Goal: Transaction & Acquisition: Obtain resource

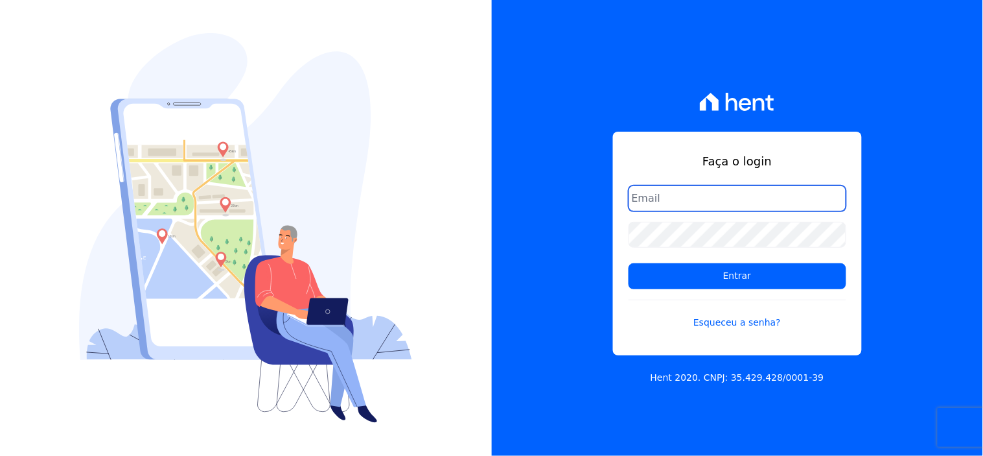
click at [679, 192] on input "email" at bounding box center [738, 198] width 218 height 26
type input "comunicacaojardim@hotmail.com"
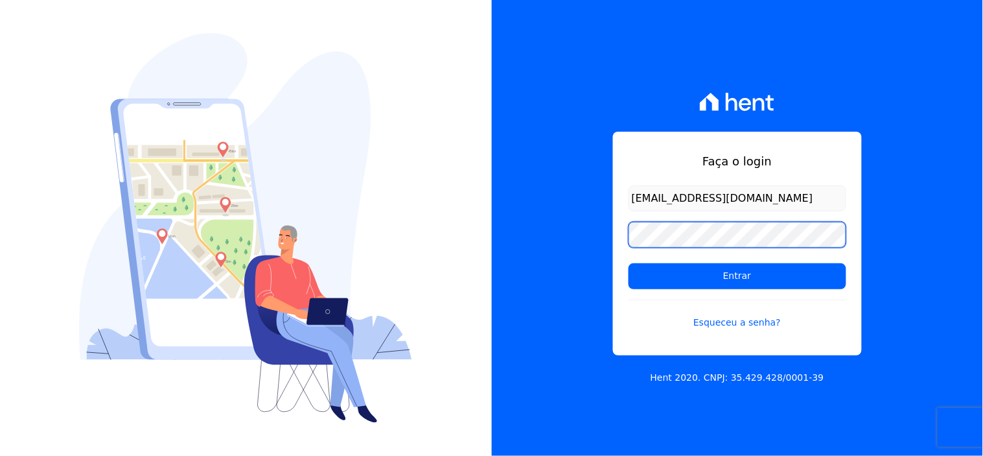
click at [629, 263] on input "Entrar" at bounding box center [738, 276] width 218 height 26
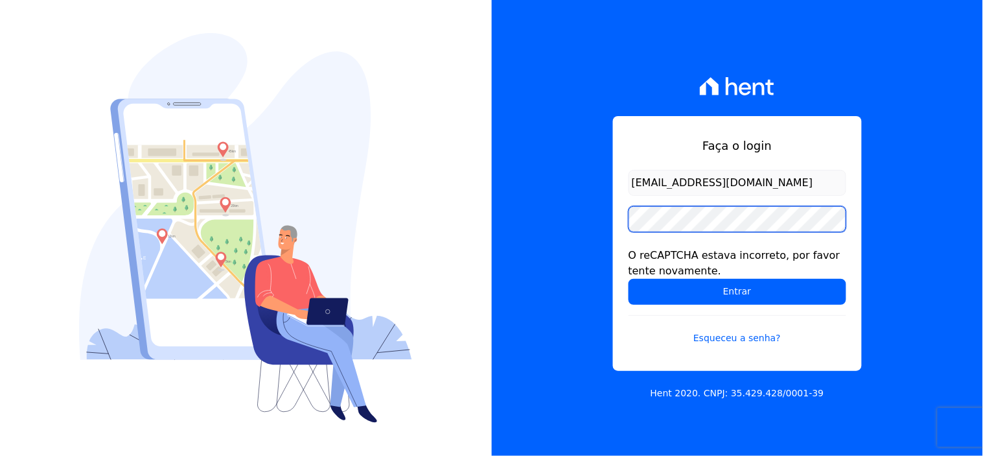
click at [629, 279] on input "Entrar" at bounding box center [738, 292] width 218 height 26
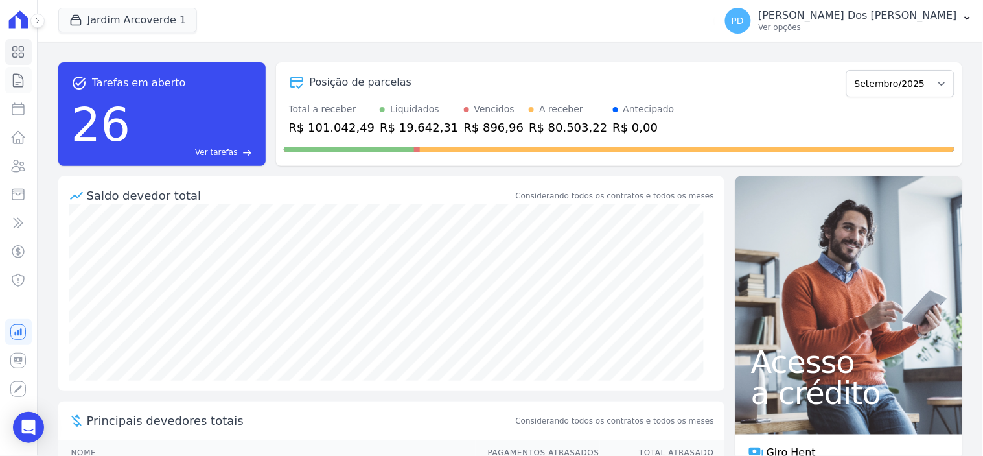
click at [21, 84] on icon at bounding box center [18, 81] width 16 height 16
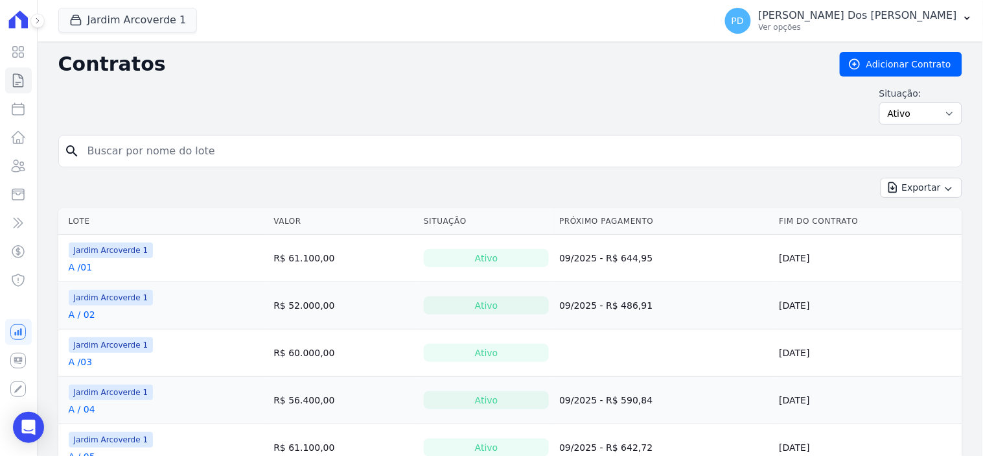
click at [260, 148] on input "search" at bounding box center [518, 151] width 877 height 26
type input "c / 08"
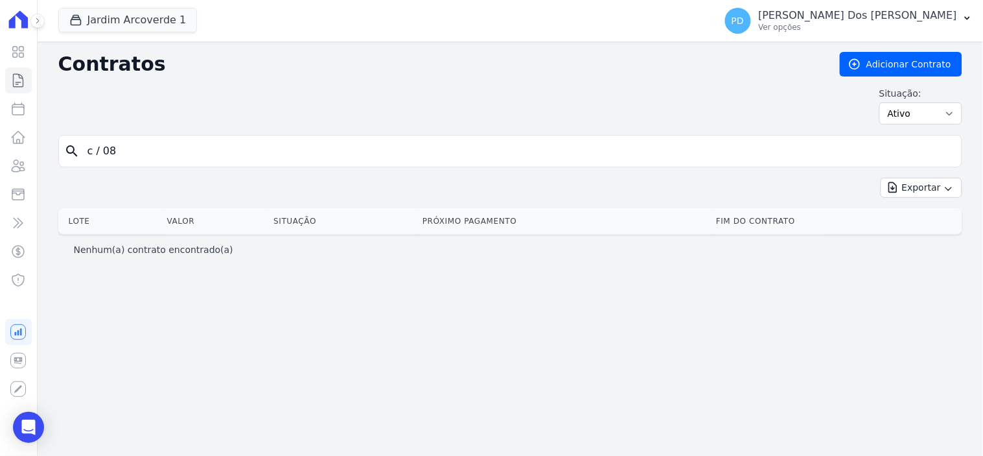
click at [102, 154] on input "c / 08" at bounding box center [518, 151] width 877 height 26
type input "c /08"
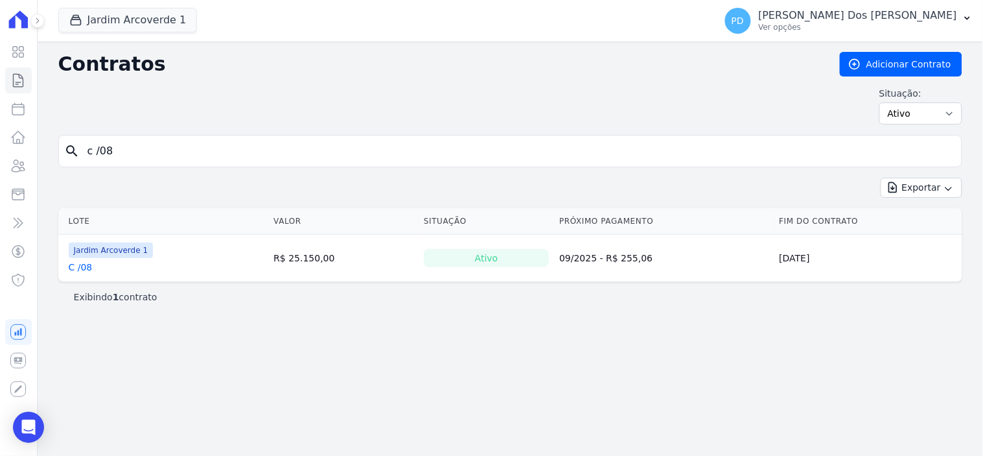
click at [86, 273] on link "C /08" at bounding box center [81, 267] width 24 height 13
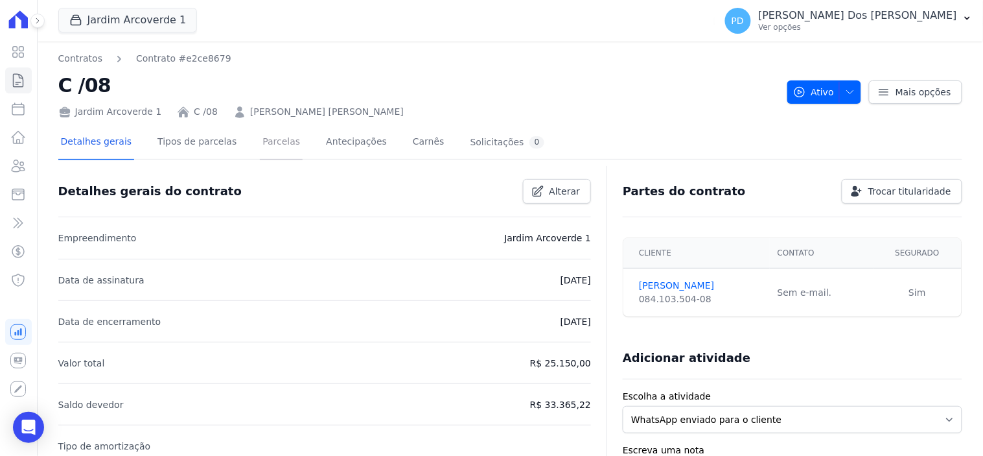
click at [266, 139] on link "Parcelas" at bounding box center [281, 143] width 43 height 34
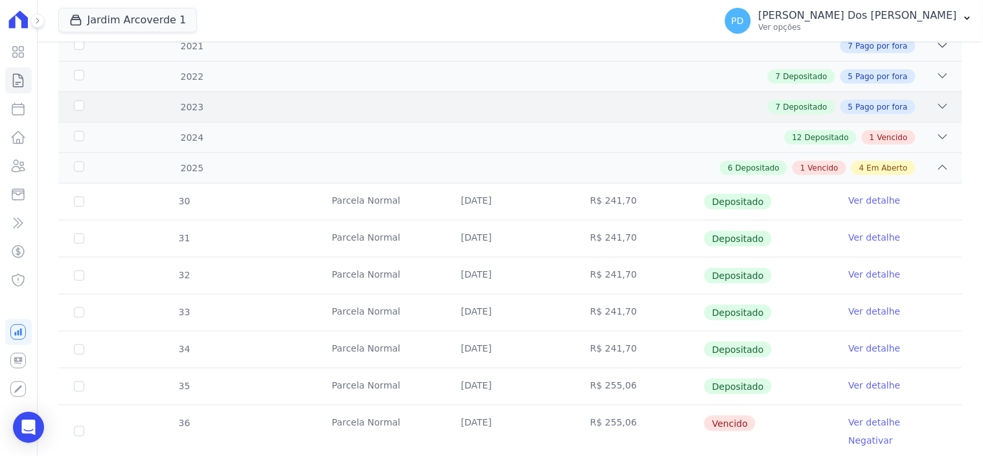
scroll to position [360, 0]
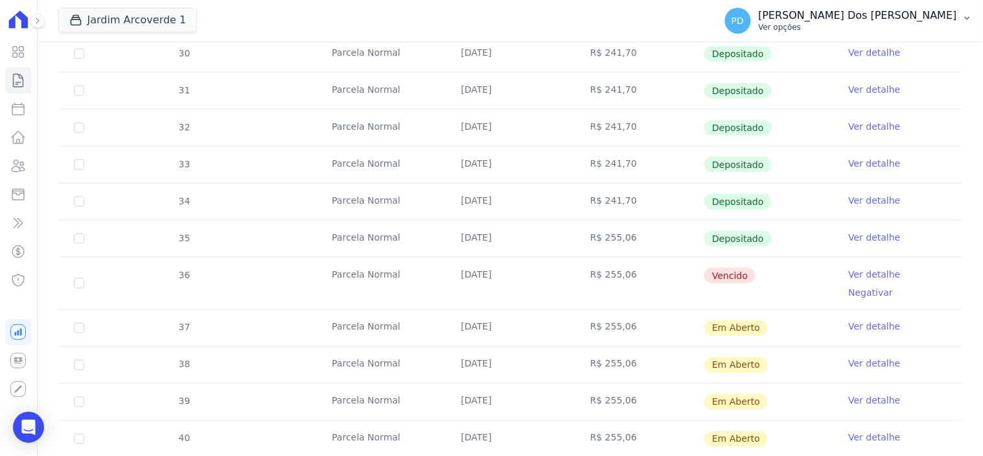
click at [973, 16] on icon "button" at bounding box center [967, 18] width 10 height 10
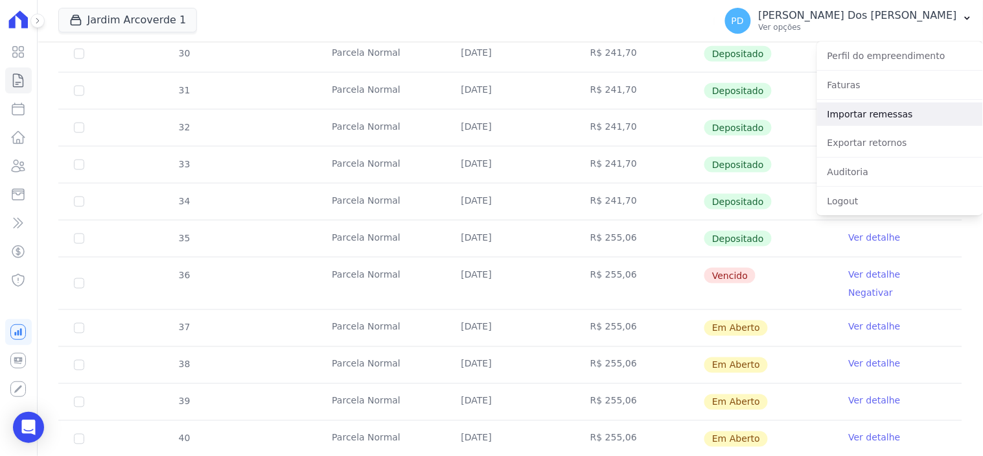
click at [907, 121] on link "Importar remessas" at bounding box center [900, 113] width 166 height 23
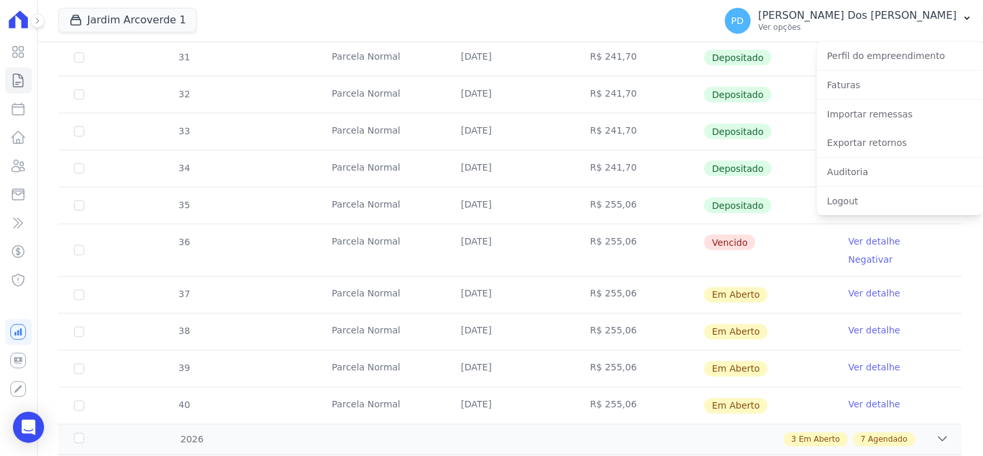
scroll to position [360, 0]
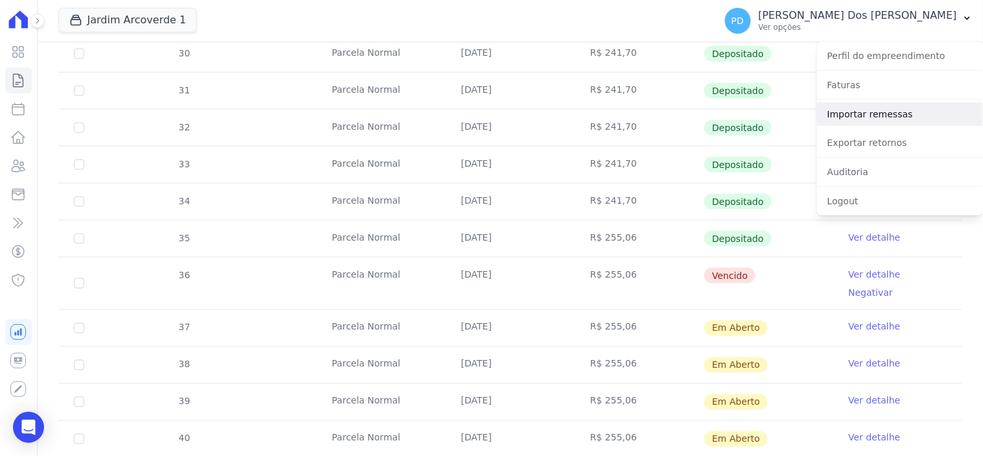
click at [929, 106] on link "Importar remessas" at bounding box center [900, 113] width 166 height 23
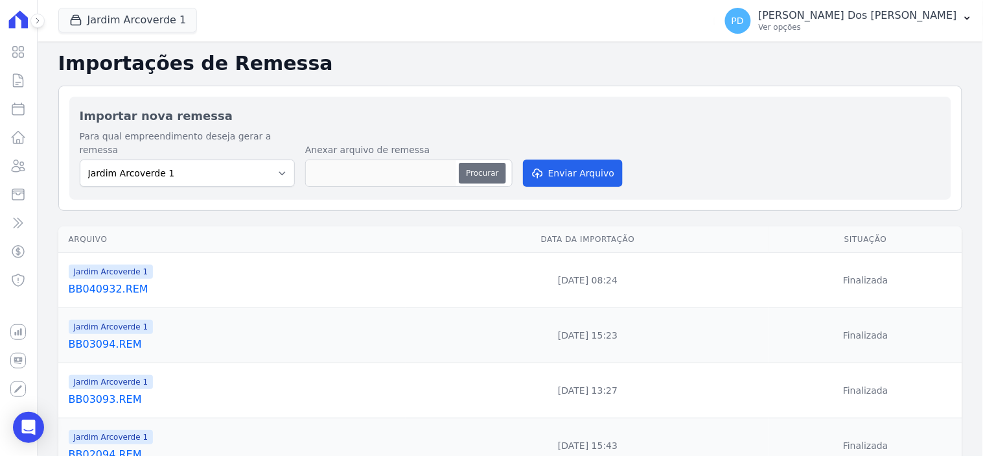
click at [493, 163] on button "Procurar" at bounding box center [482, 173] width 47 height 21
type input "BB05096.REM"
click at [553, 161] on button "Enviar Arquivo" at bounding box center [573, 172] width 100 height 27
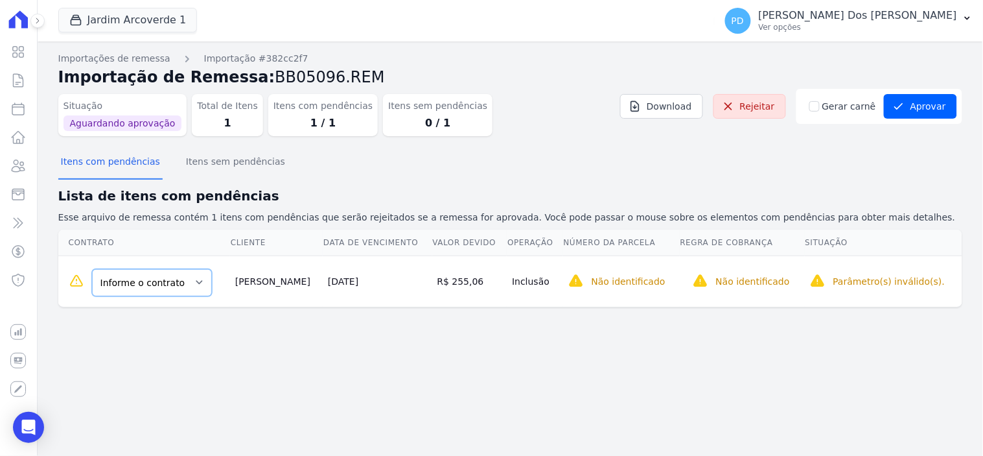
click at [160, 275] on select "Informe o contrato C /08 H / 29 G / 21" at bounding box center [152, 282] width 120 height 27
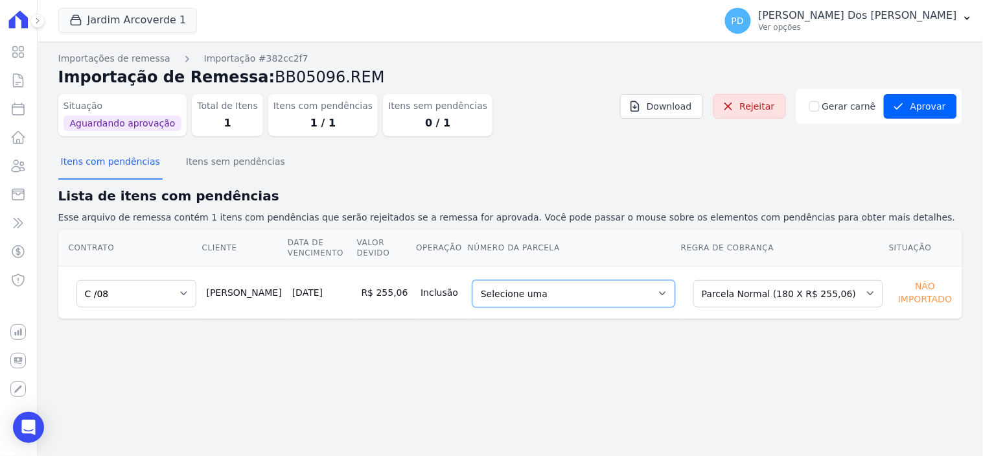
click at [675, 293] on select "Selecione uma 44 - [DATE] - R$ 255,06 - Agendado 45 - [DATE] - R$ 255,06 - Agen…" at bounding box center [573, 293] width 203 height 27
click at [714, 293] on select "Selecione uma Nova Parcela Avulsa Parcela Avulsa Existente Parcela Normal (12 X…" at bounding box center [788, 293] width 190 height 27
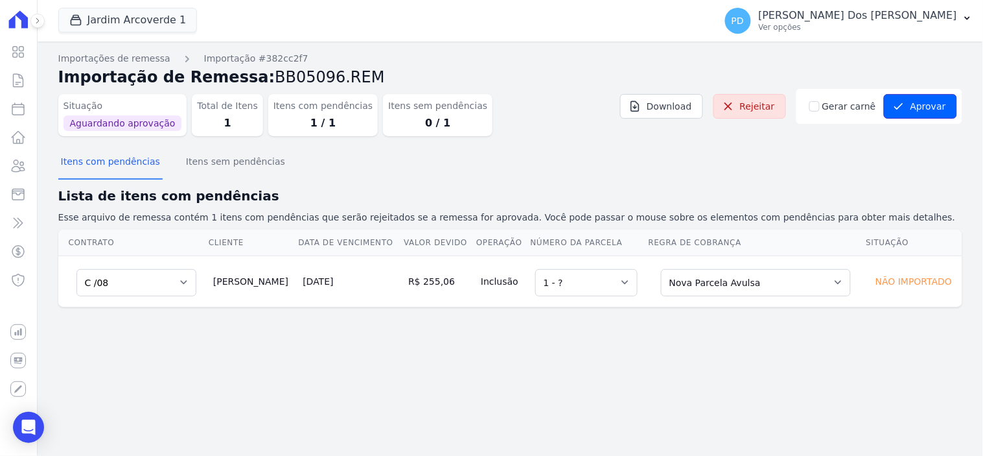
click at [931, 104] on button "Aprovar" at bounding box center [920, 106] width 73 height 25
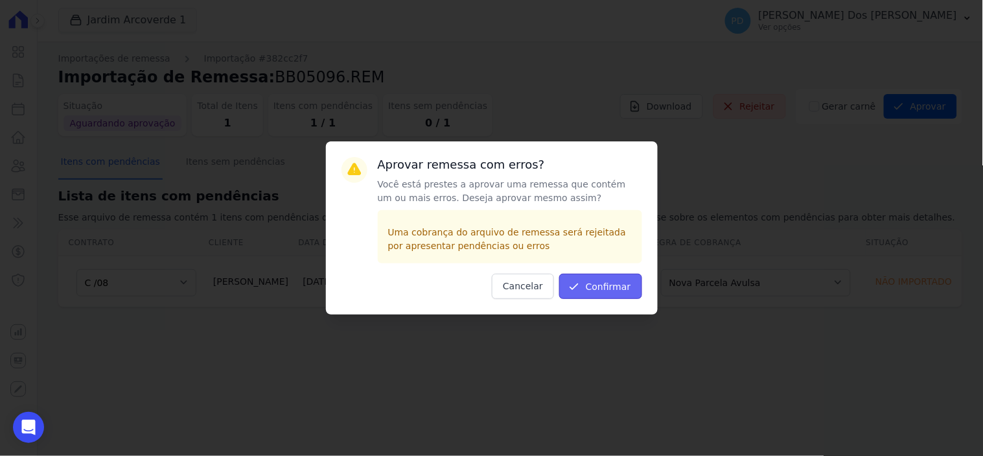
click at [610, 283] on button "Confirmar" at bounding box center [600, 285] width 83 height 25
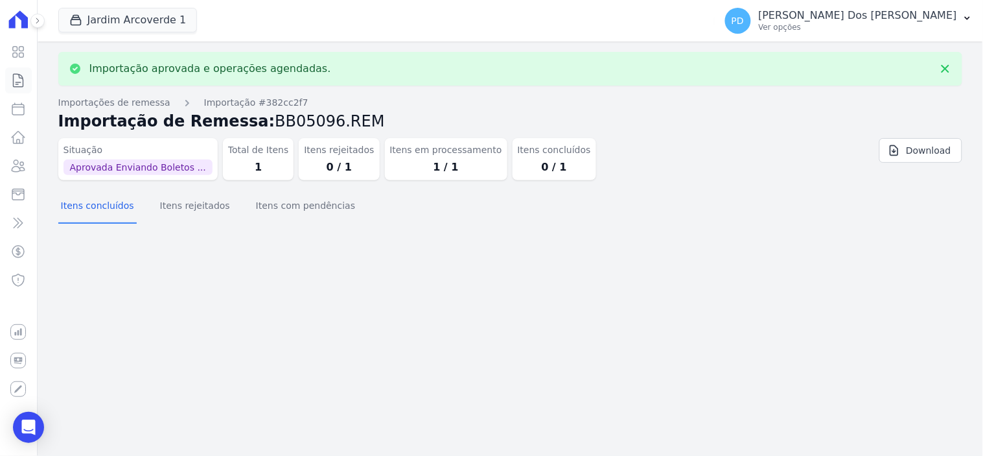
click at [15, 80] on icon at bounding box center [18, 81] width 16 height 16
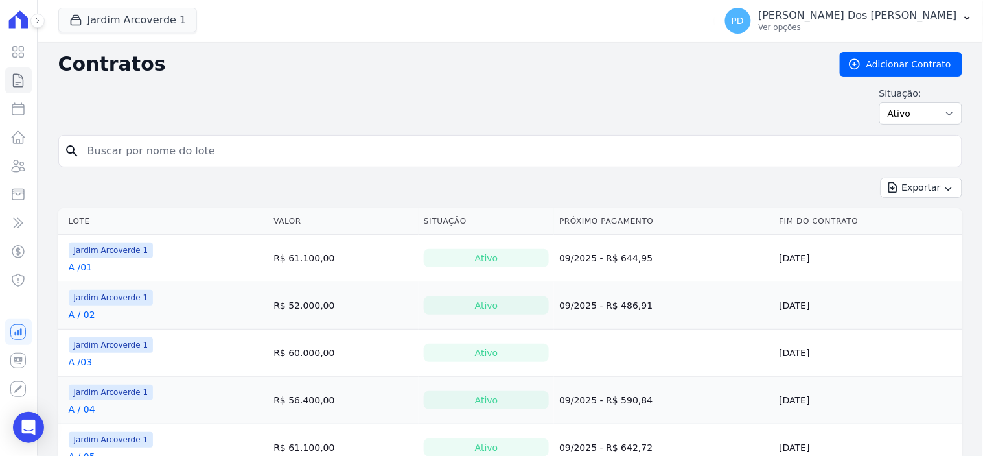
click at [215, 152] on input "search" at bounding box center [518, 151] width 877 height 26
type input "C /08"
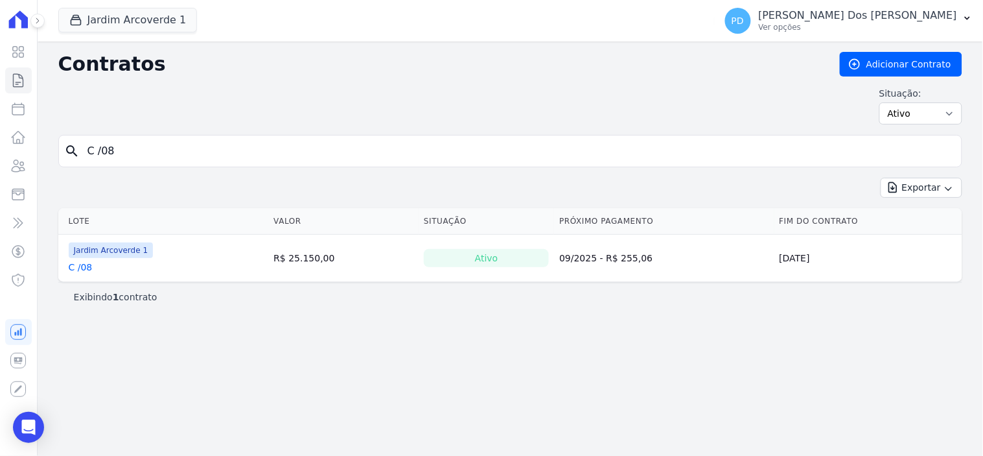
click at [79, 269] on link "C /08" at bounding box center [81, 267] width 24 height 13
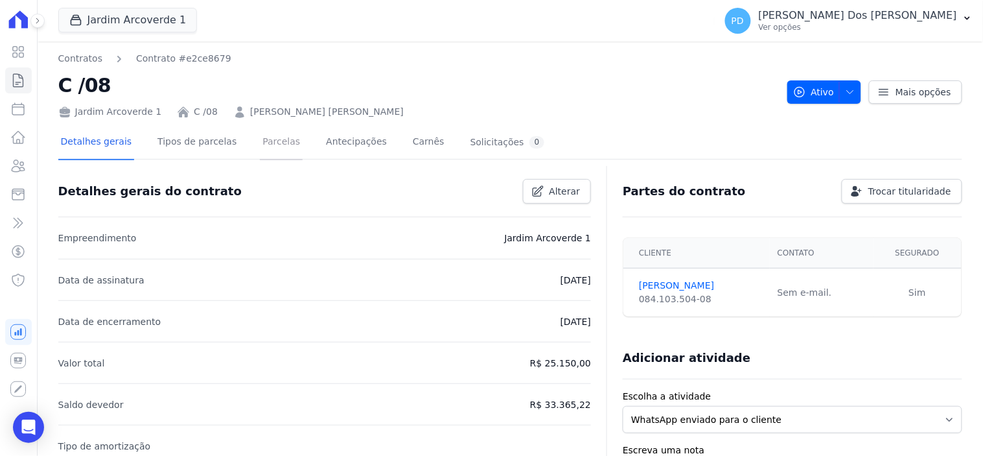
click at [268, 140] on link "Parcelas" at bounding box center [281, 143] width 43 height 34
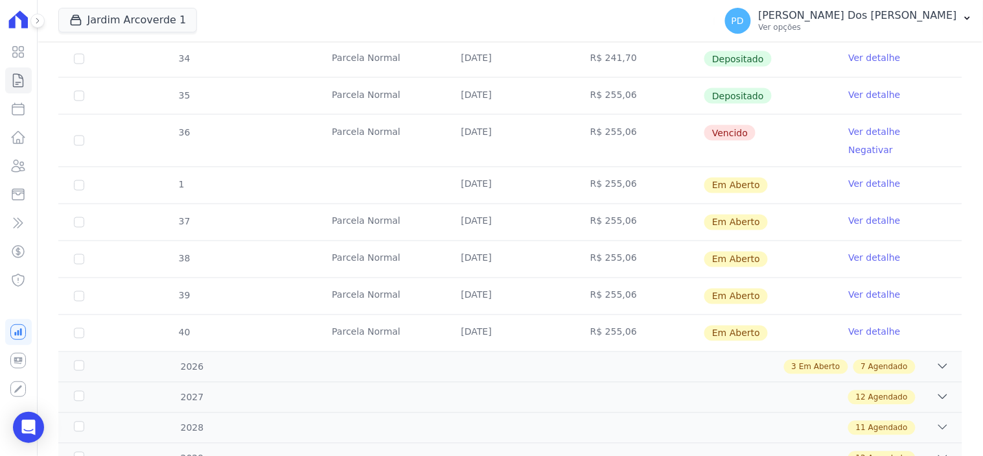
scroll to position [504, 0]
click at [865, 176] on link "Ver detalhe" at bounding box center [875, 182] width 52 height 13
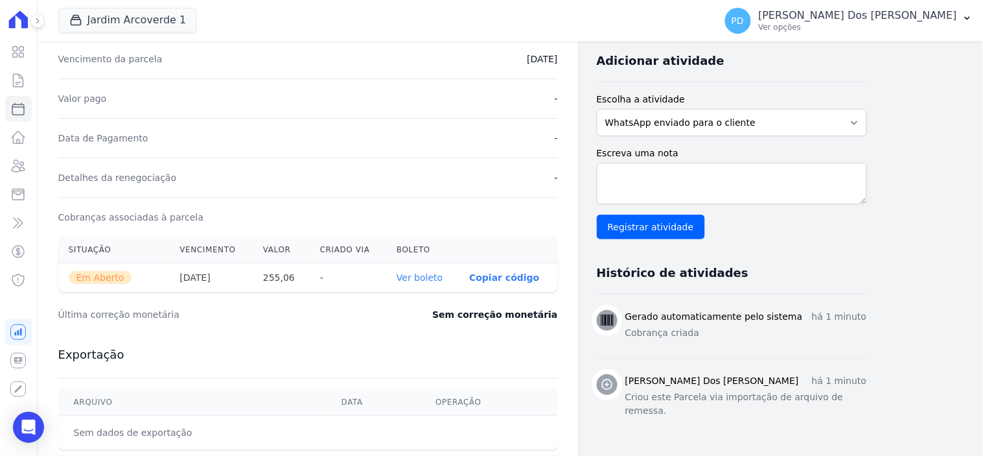
scroll to position [288, 0]
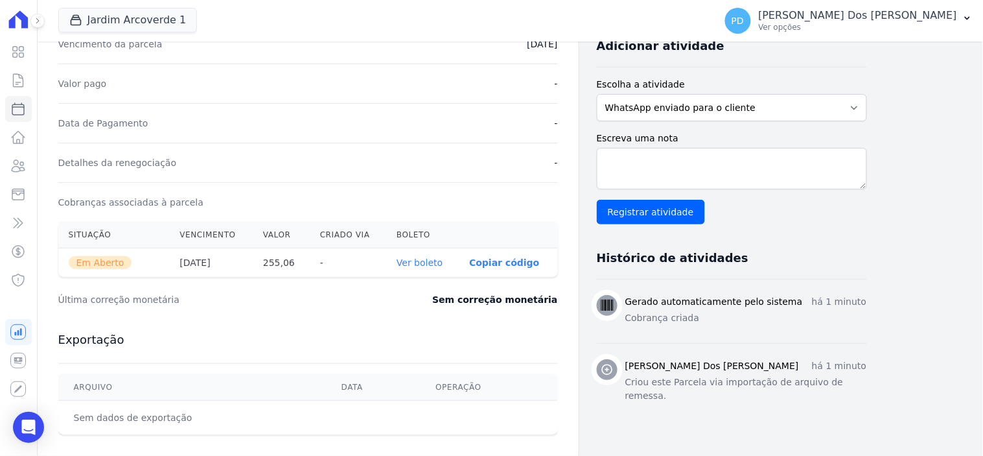
click at [436, 264] on link "Ver boleto" at bounding box center [420, 262] width 46 height 10
click at [969, 25] on button "PD [PERSON_NAME] Dos [PERSON_NAME] Ver opções" at bounding box center [849, 21] width 268 height 36
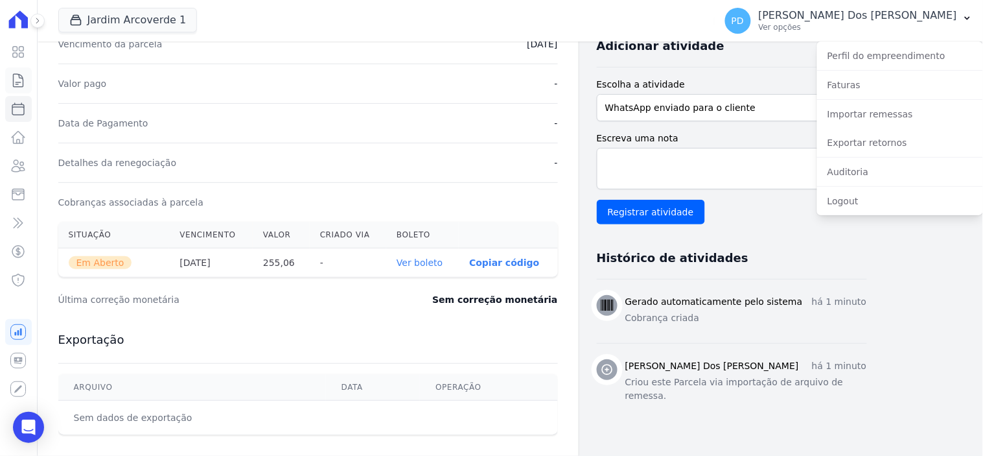
click at [16, 80] on icon at bounding box center [18, 81] width 16 height 16
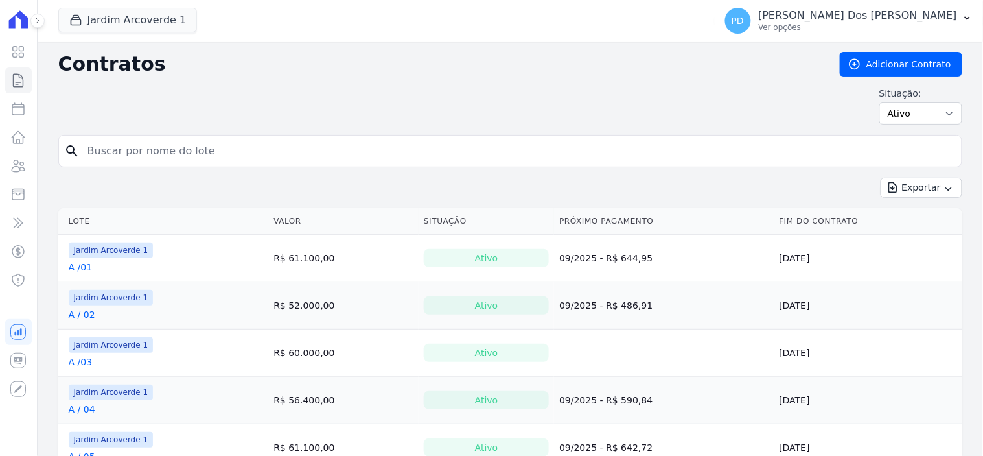
click at [132, 156] on input "search" at bounding box center [518, 151] width 877 height 26
type input "I / 18"
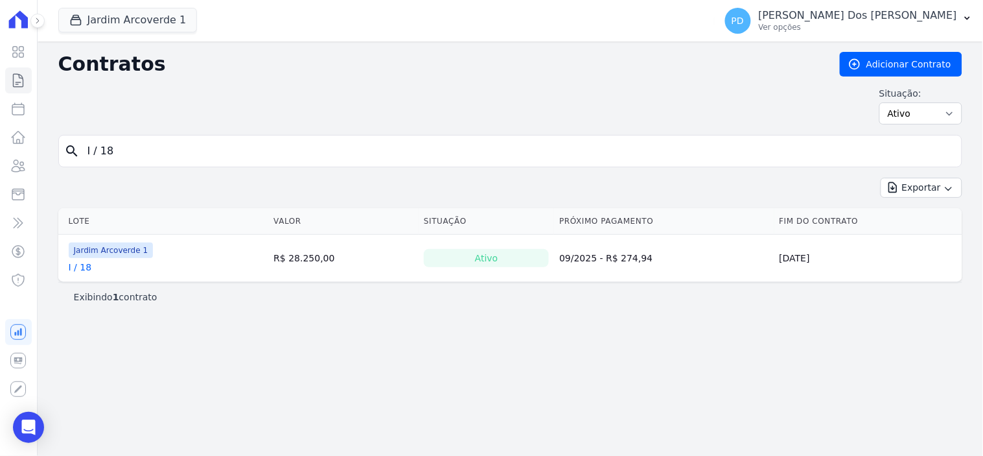
click at [84, 269] on link "I / 18" at bounding box center [80, 267] width 23 height 13
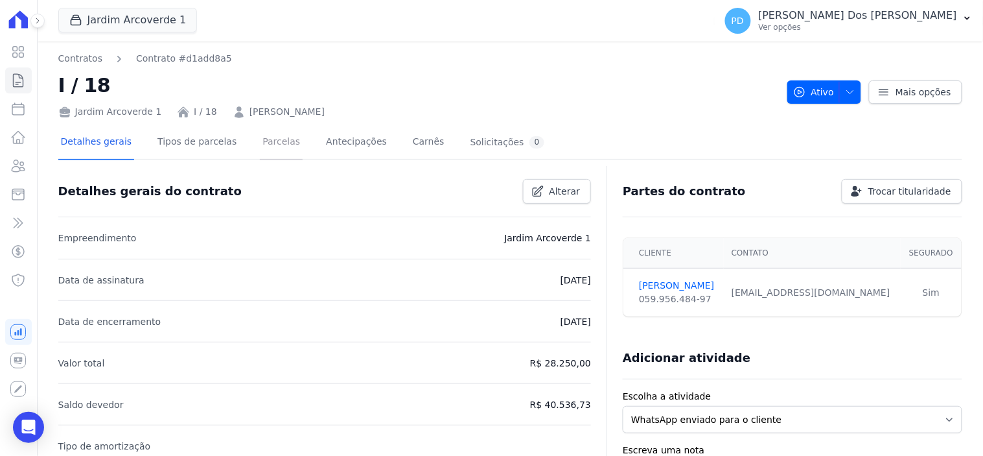
click at [274, 143] on link "Parcelas" at bounding box center [281, 143] width 43 height 34
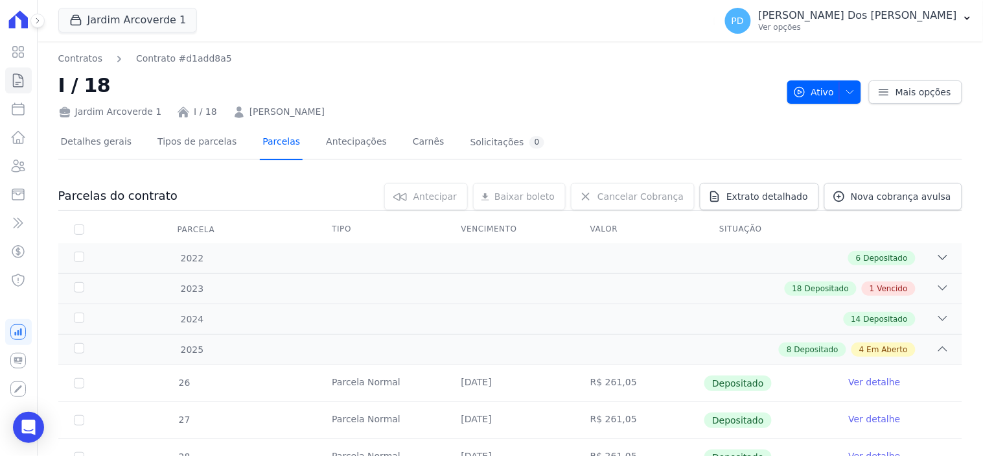
click at [264, 145] on link "Parcelas" at bounding box center [281, 143] width 43 height 34
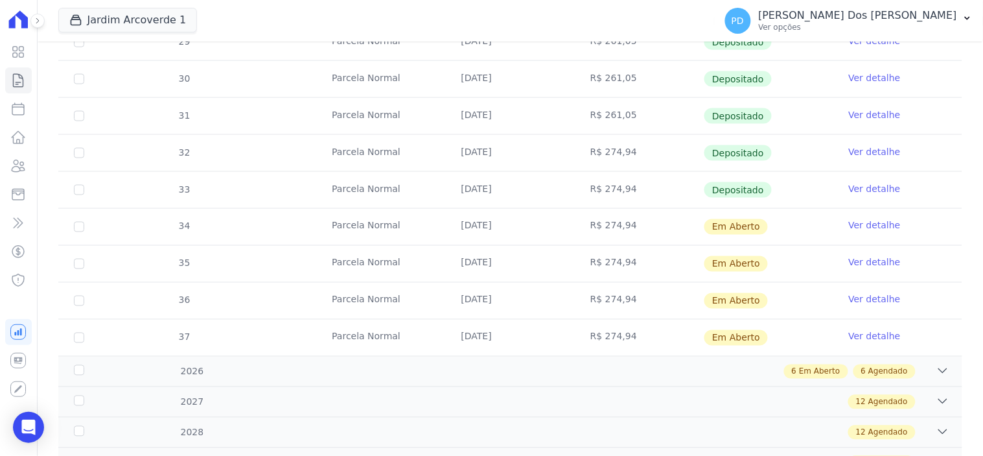
scroll to position [576, 0]
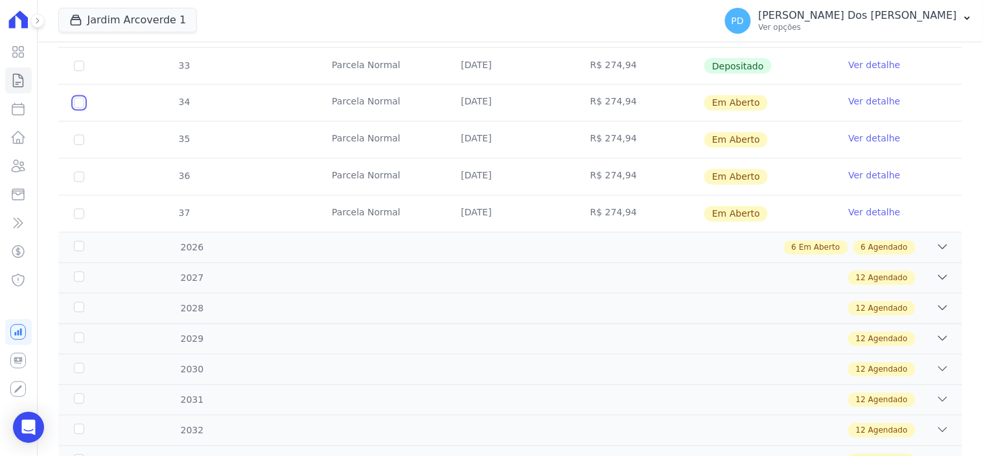
click at [75, 104] on input "checkbox" at bounding box center [79, 103] width 10 height 10
checkbox input "true"
click at [80, 140] on input "checkbox" at bounding box center [79, 140] width 10 height 10
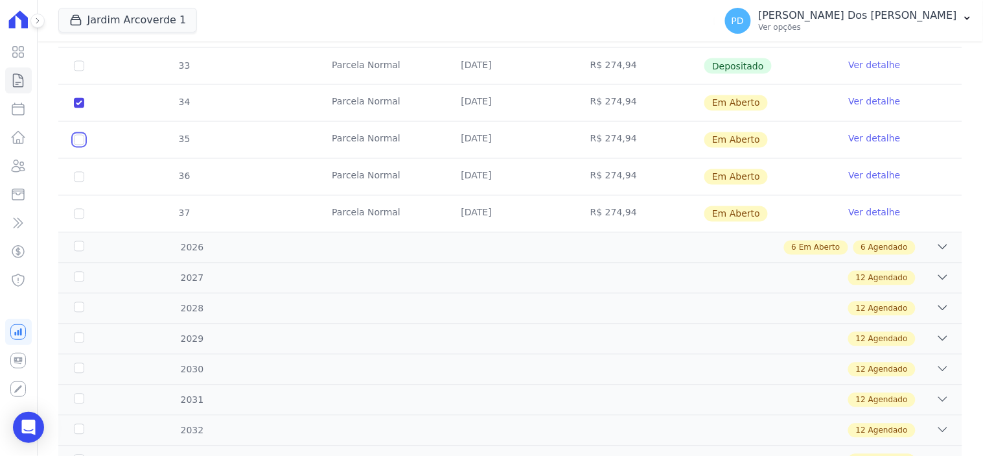
checkbox input "true"
click at [78, 176] on input "checkbox" at bounding box center [79, 177] width 10 height 10
checkbox input "true"
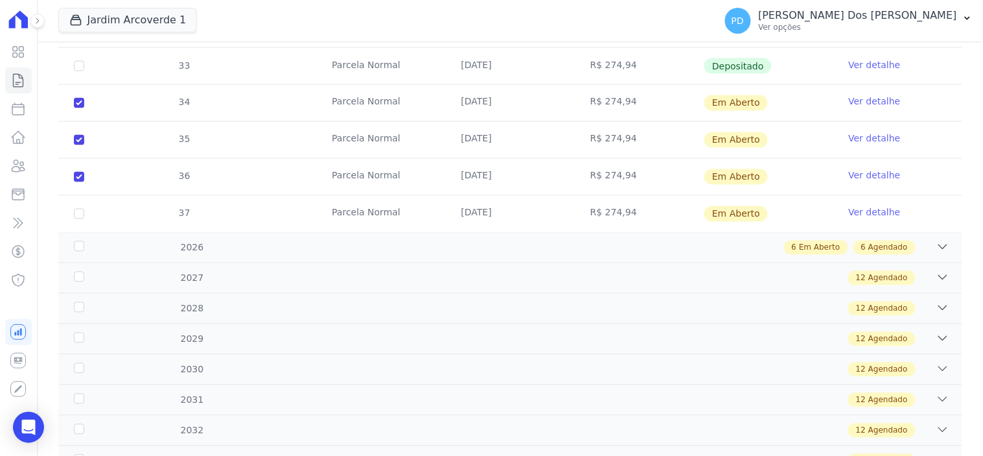
click at [78, 219] on td "37" at bounding box center [78, 214] width 41 height 36
click at [79, 211] on input "checkbox" at bounding box center [79, 214] width 10 height 10
checkbox input "true"
click at [79, 243] on div "2026" at bounding box center [111, 248] width 81 height 14
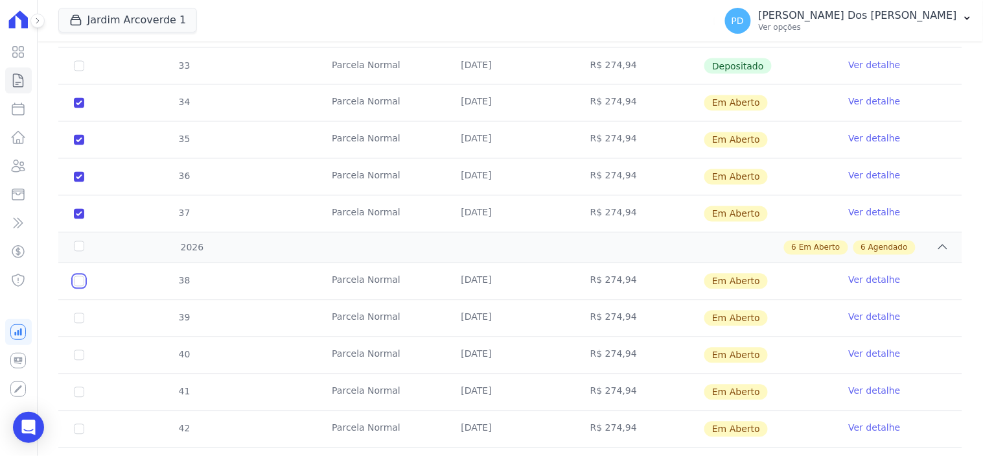
click at [78, 279] on input "checkbox" at bounding box center [79, 281] width 10 height 10
checkbox input "true"
click at [78, 315] on input "checkbox" at bounding box center [79, 318] width 10 height 10
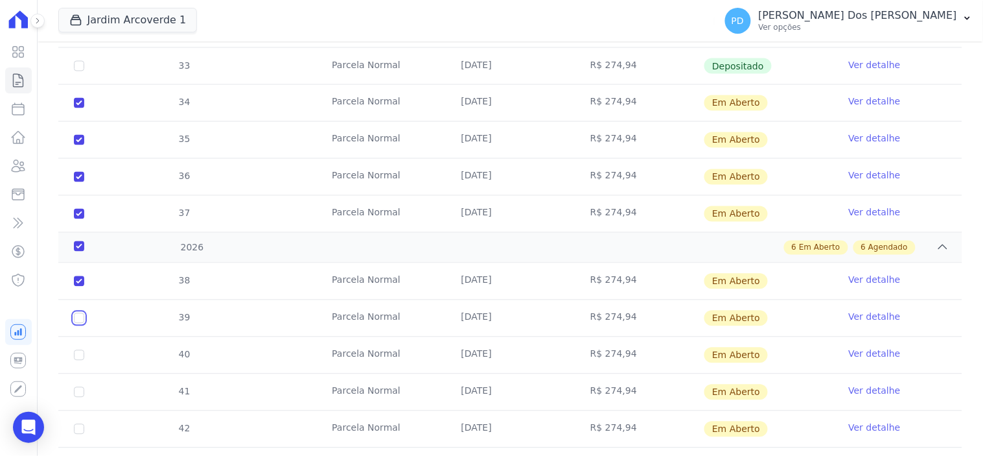
checkbox input "true"
click at [76, 355] on input "checkbox" at bounding box center [79, 355] width 10 height 10
checkbox input "true"
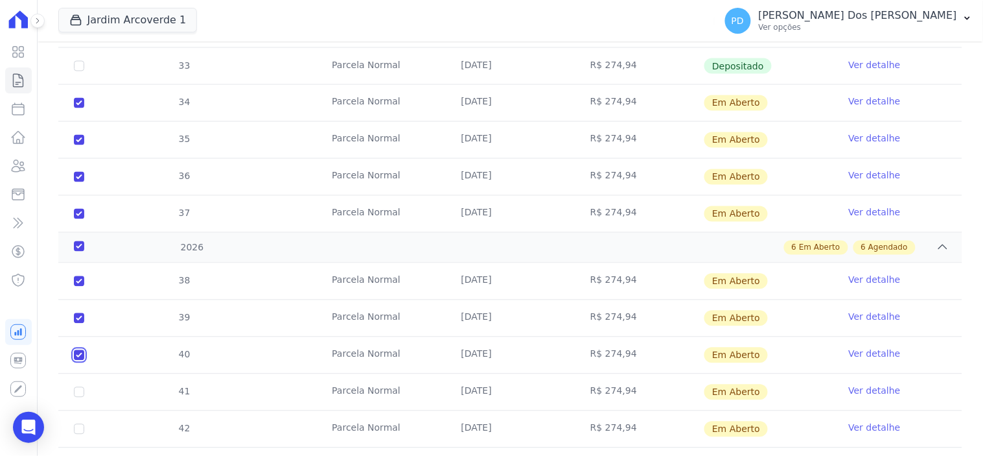
checkbox input "true"
click at [76, 391] on input "checkbox" at bounding box center [79, 392] width 10 height 10
checkbox input "true"
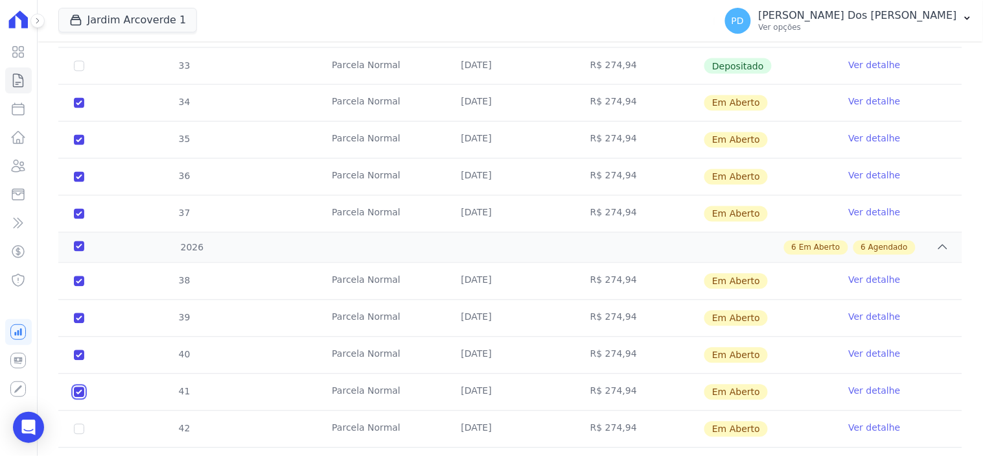
checkbox input "true"
click at [79, 429] on input "checkbox" at bounding box center [79, 429] width 10 height 10
checkbox input "true"
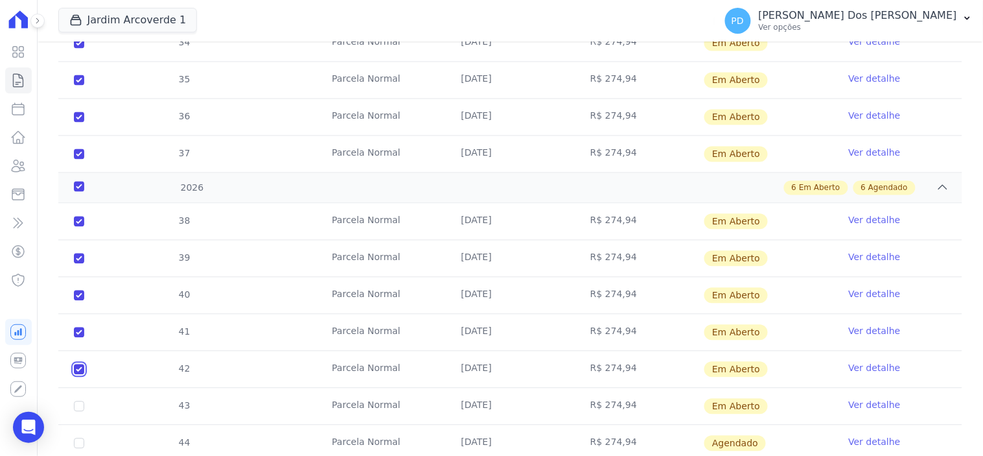
scroll to position [720, 0]
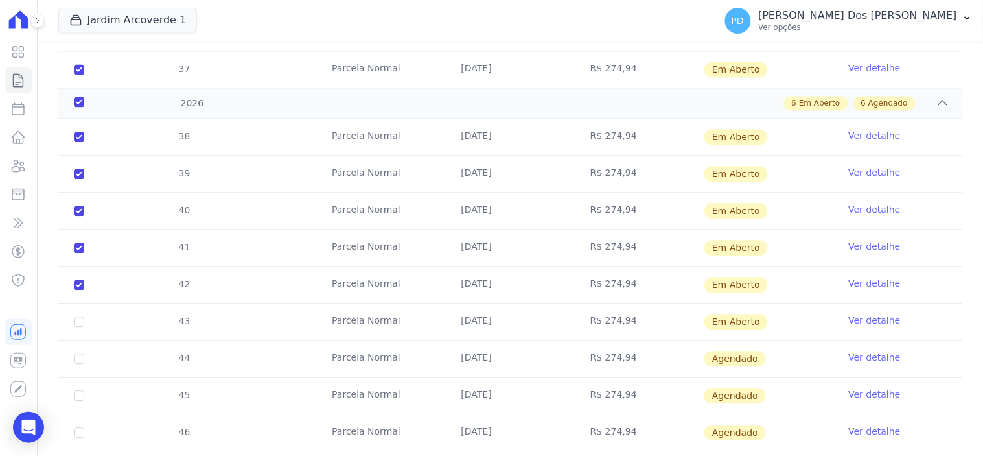
click at [84, 323] on td "43" at bounding box center [78, 321] width 41 height 36
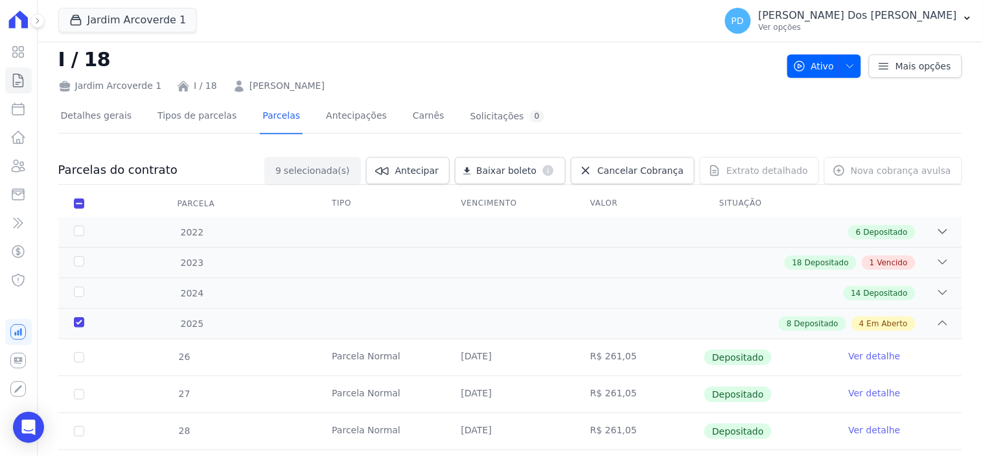
scroll to position [0, 0]
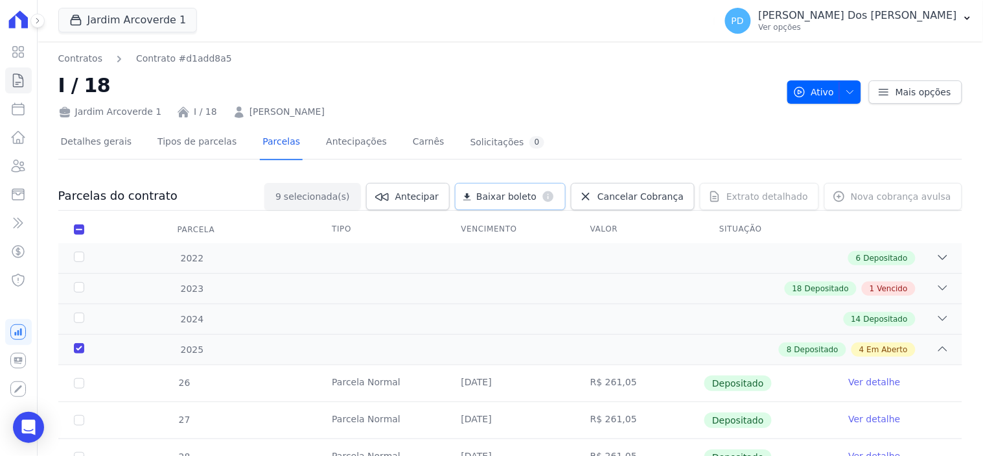
click at [516, 193] on span "Baixar boleto" at bounding box center [506, 196] width 60 height 13
